Goal: Entertainment & Leisure: Browse casually

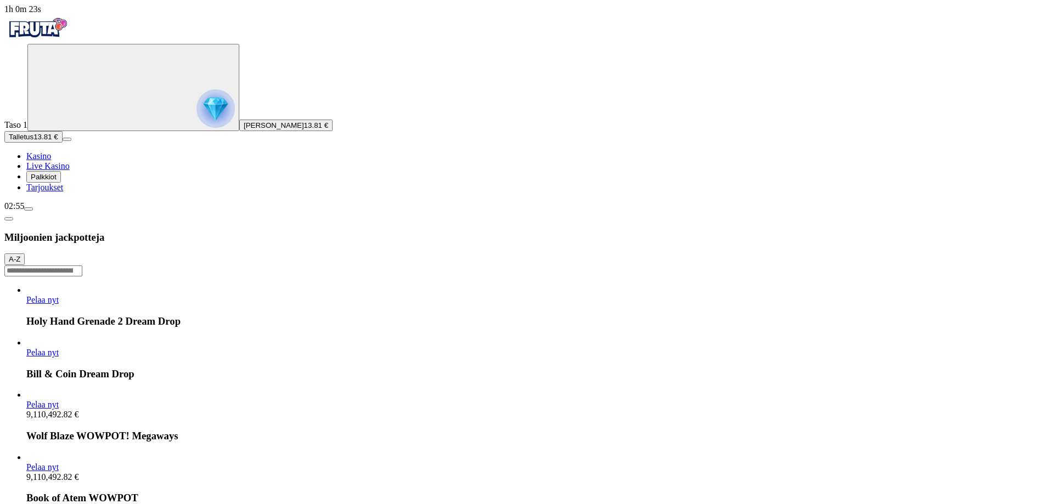
click at [197, 125] on img "Primary" at bounding box center [216, 108] width 38 height 38
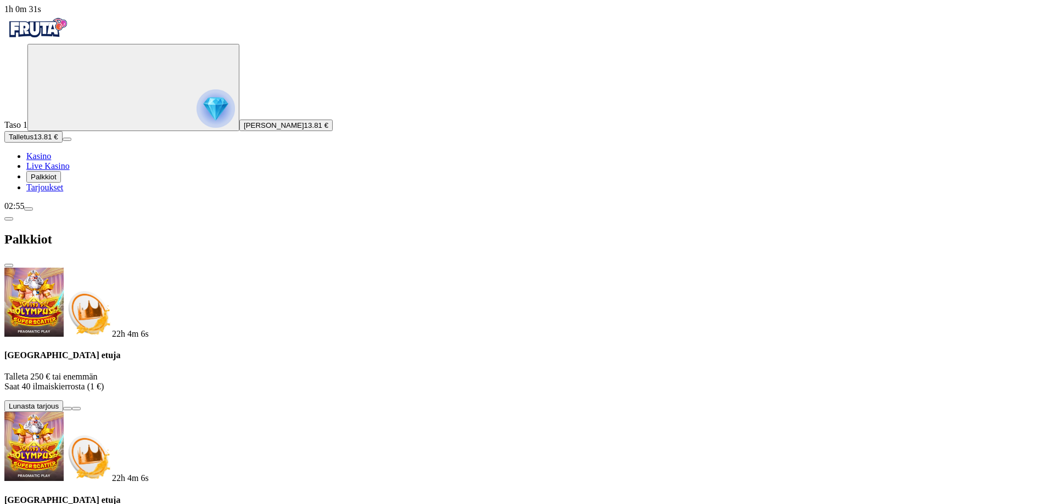
scroll to position [0, 0]
click at [304, 130] on span "13.81 €" at bounding box center [316, 125] width 24 height 8
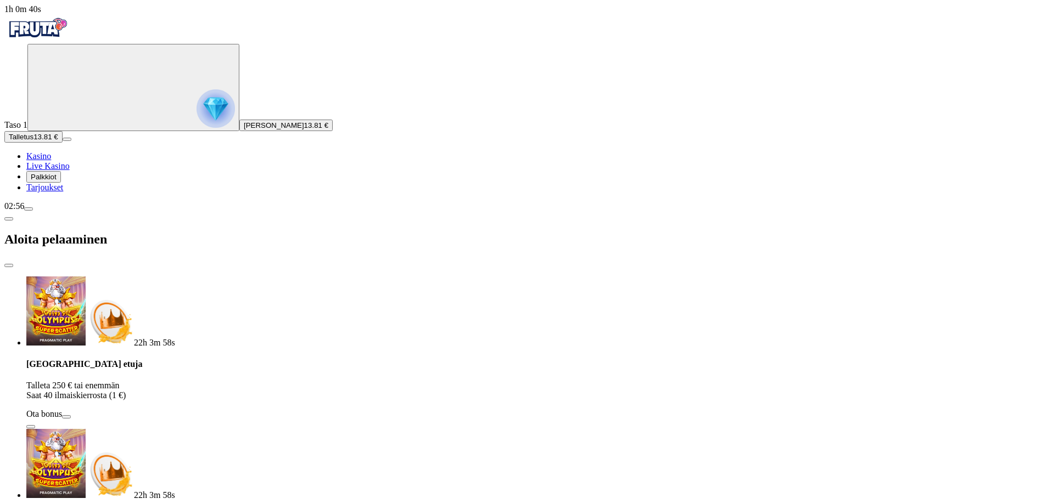
drag, startPoint x: 44, startPoint y: 265, endPoint x: 47, endPoint y: 271, distance: 6.1
click at [45, 193] on ul "Kasino Live Kasino Palkkiot Tarjoukset" at bounding box center [526, 171] width 1045 height 41
click at [31, 427] on span "info icon" at bounding box center [31, 427] width 0 height 0
click at [55, 171] on span "Live Kasino" at bounding box center [47, 165] width 43 height 9
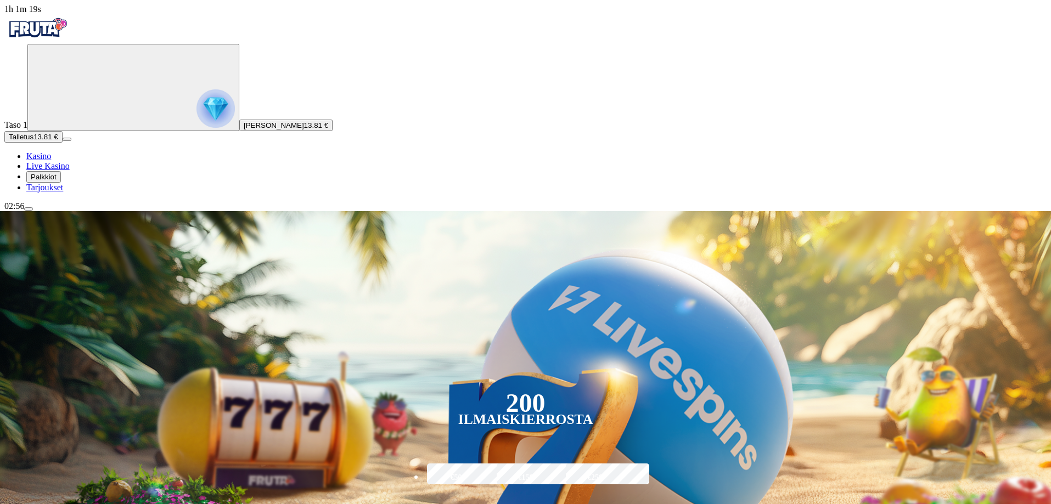
click at [244, 130] on span "[PERSON_NAME]" at bounding box center [274, 125] width 60 height 8
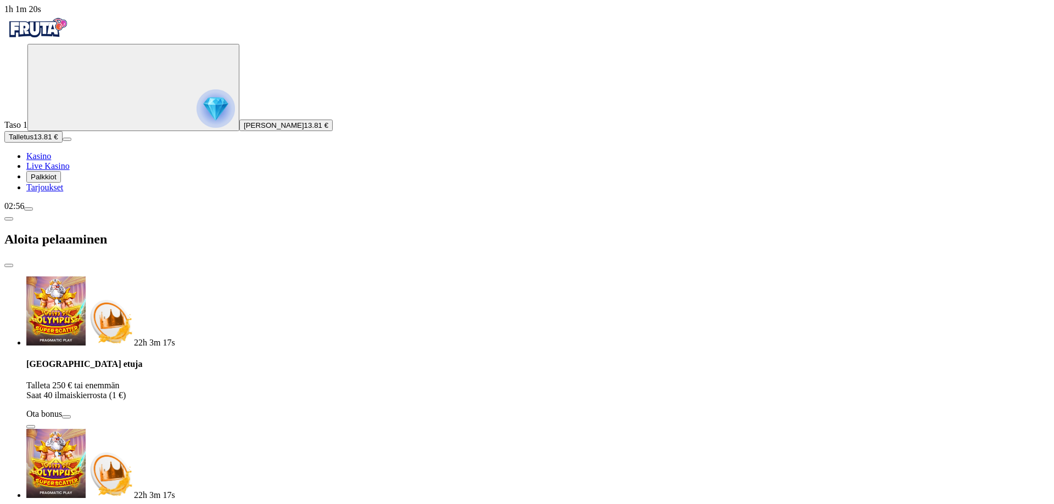
click at [49, 161] on span "Kasino" at bounding box center [38, 155] width 25 height 9
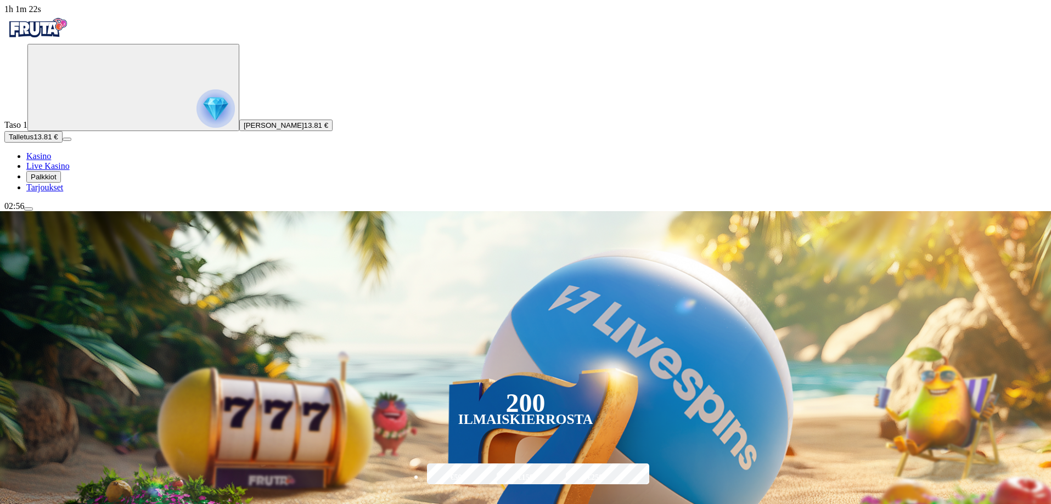
click at [57, 192] on span "Tarjoukset" at bounding box center [44, 187] width 37 height 9
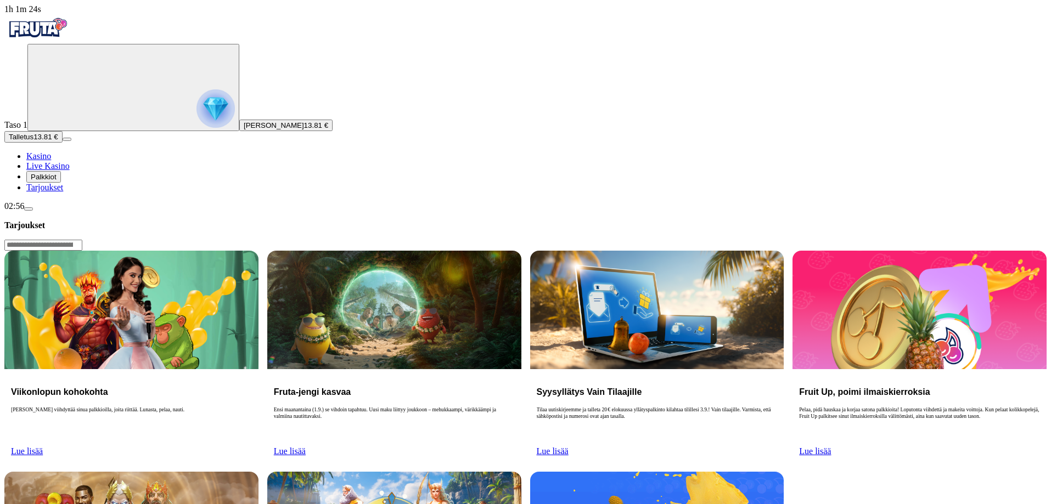
click at [29, 209] on span "menu icon" at bounding box center [29, 209] width 0 height 0
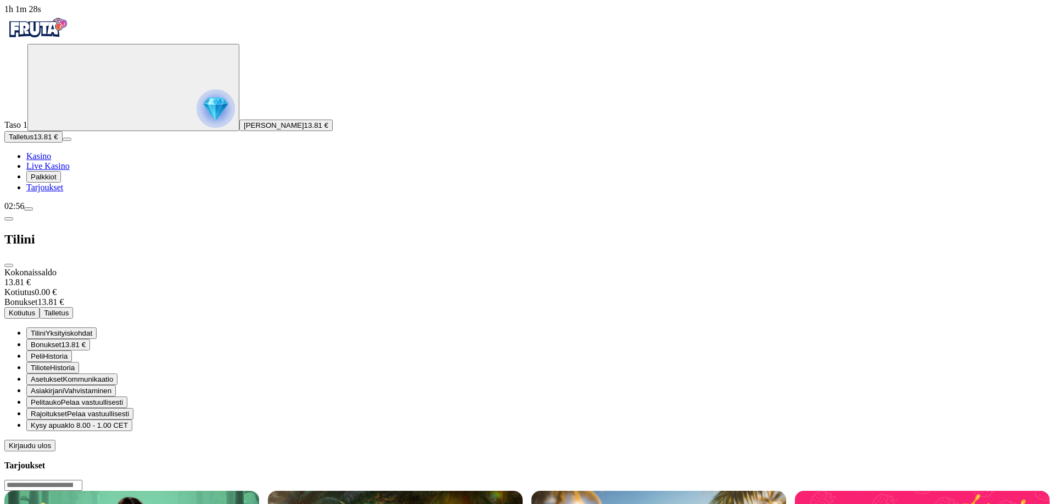
click at [86, 341] on span "13.81 €" at bounding box center [73, 345] width 24 height 8
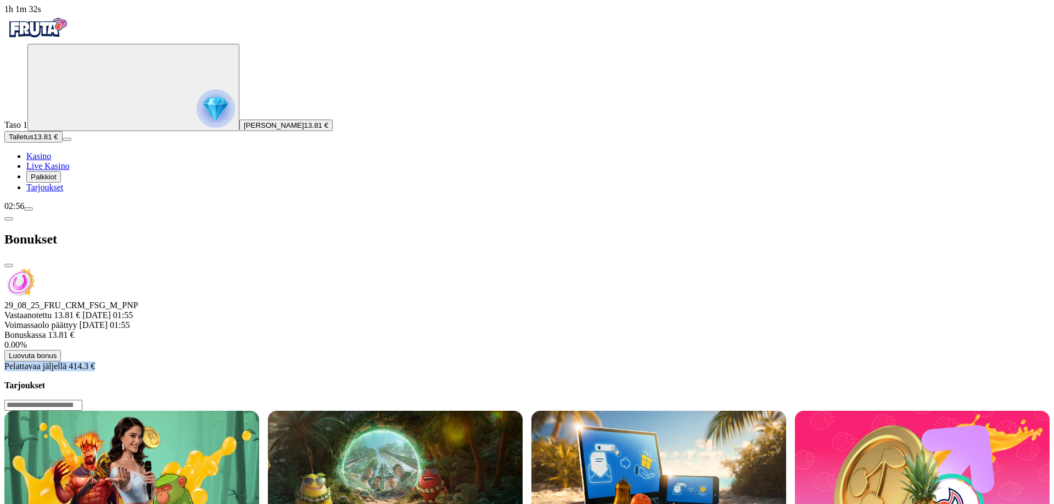
drag, startPoint x: 143, startPoint y: 150, endPoint x: 222, endPoint y: 151, distance: 79.6
click at [222, 362] on div "Pelattavaa jäljellä 414.3 €" at bounding box center [526, 367] width 1045 height 10
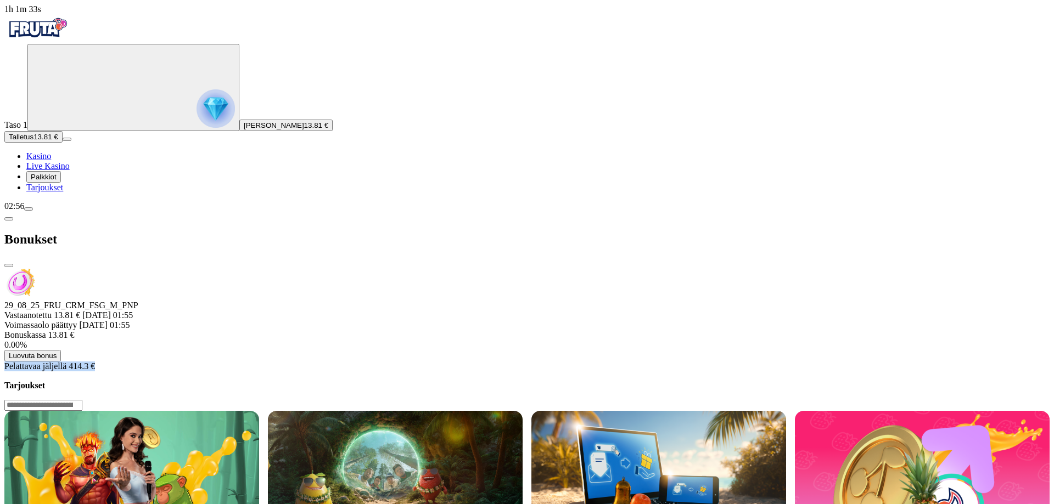
click at [232, 268] on div "29_08_25_FRU_CRM_FSG_M_PNP Vastaanotettu 13.81 € [DATE] 01:55 Voimassaolo päätt…" at bounding box center [526, 320] width 1045 height 104
click at [9, 266] on span "close icon" at bounding box center [9, 266] width 0 height 0
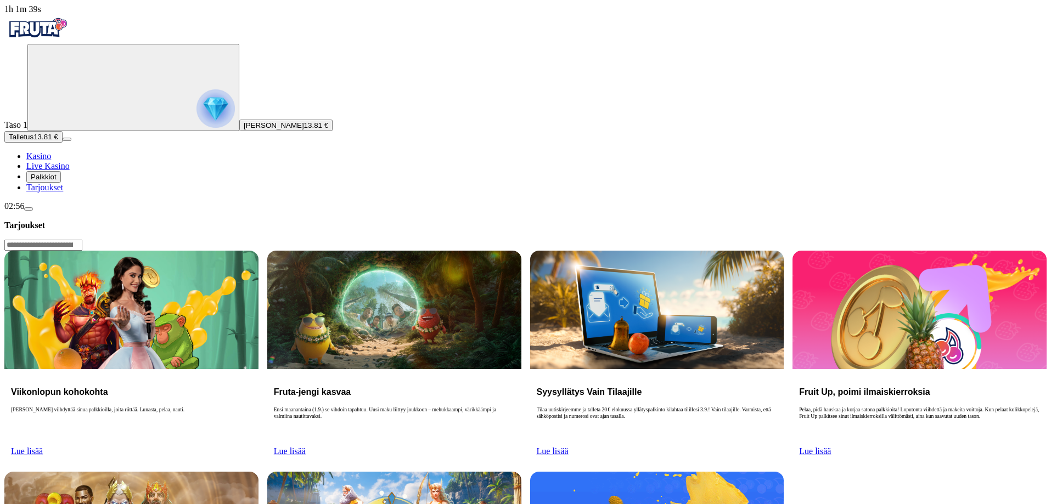
click at [44, 161] on link "Kasino" at bounding box center [38, 155] width 25 height 9
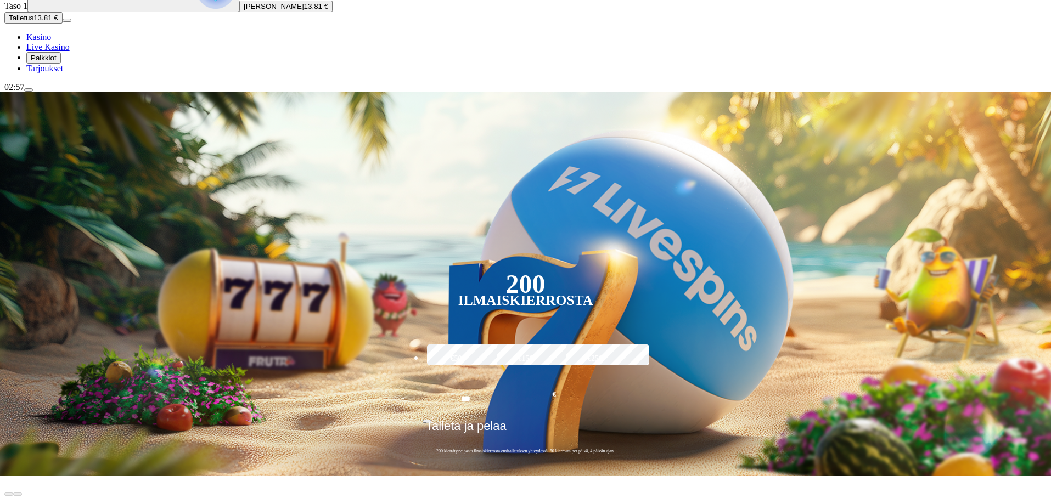
scroll to position [165, 0]
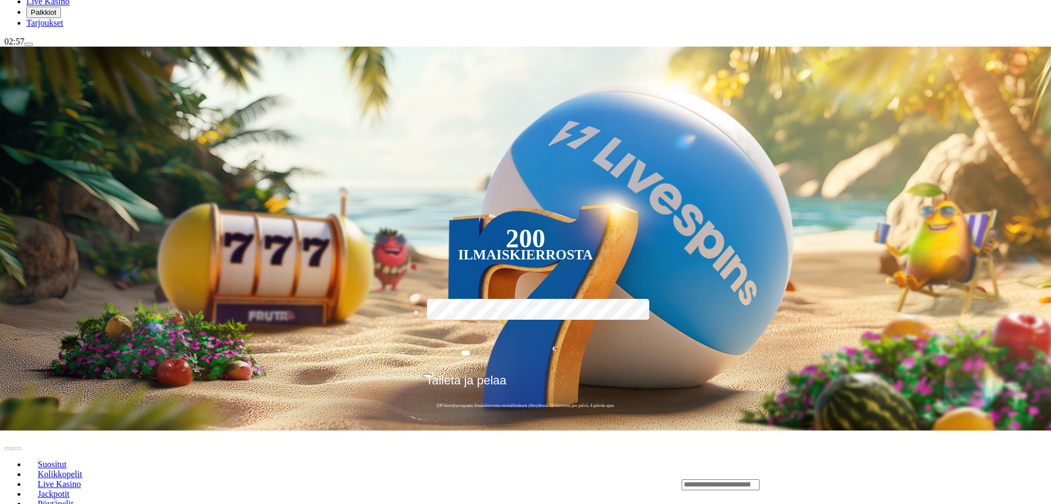
click at [760, 480] on input "Search" at bounding box center [721, 485] width 78 height 11
type input "****"
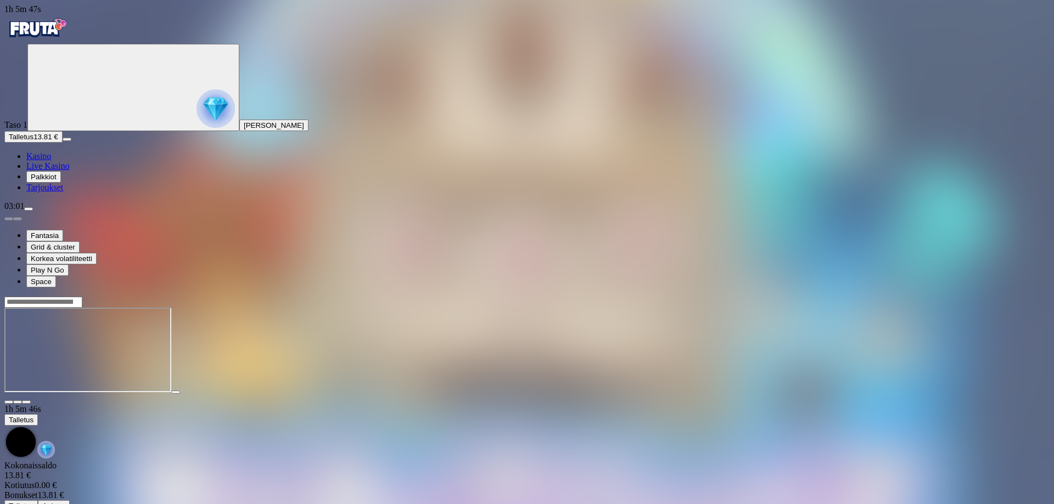
click at [67, 141] on circle "Primary" at bounding box center [114, 87] width 112 height 112
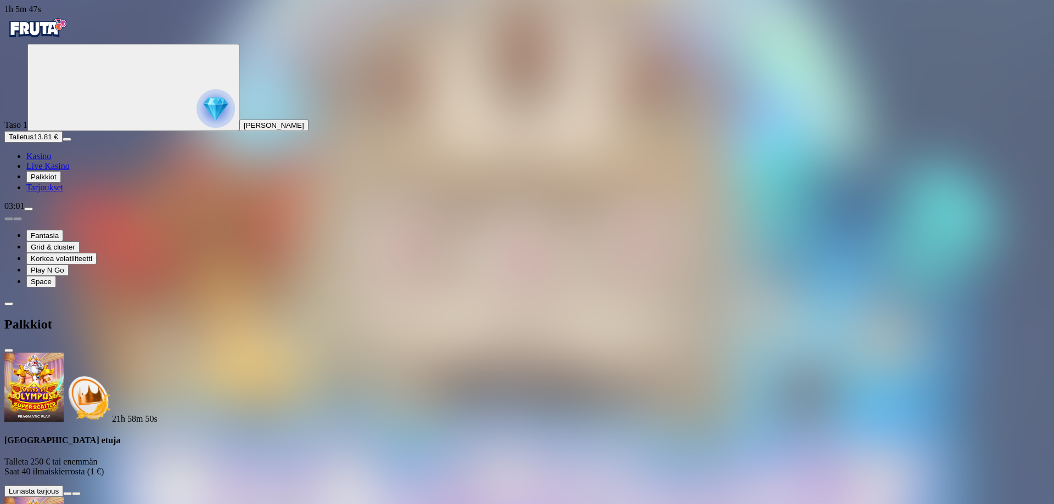
scroll to position [76, 0]
click at [29, 209] on span "menu icon" at bounding box center [29, 209] width 0 height 0
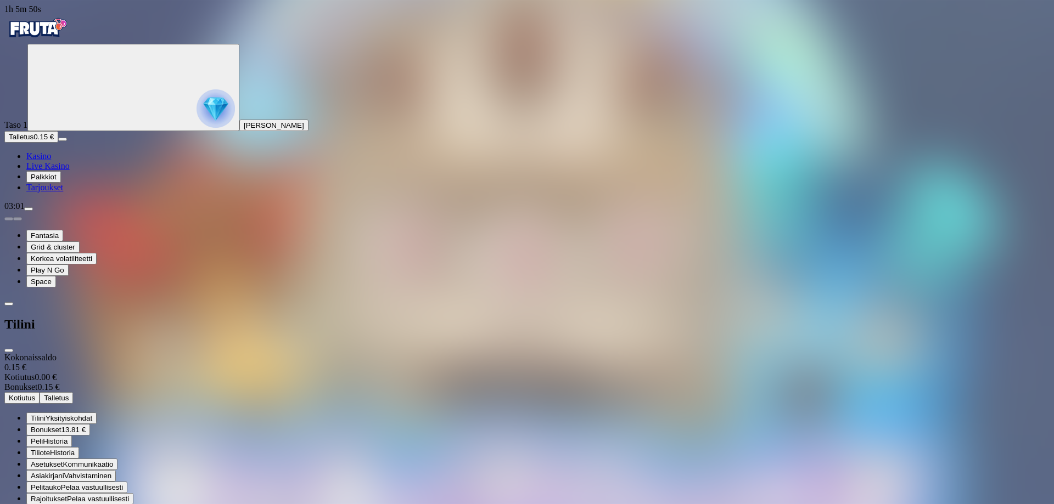
click at [86, 426] on span "13.81 €" at bounding box center [73, 430] width 24 height 8
